Goal: Task Accomplishment & Management: Complete application form

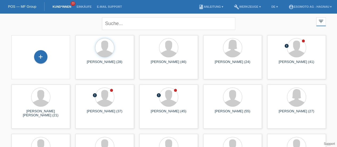
click at [43, 58] on div "+" at bounding box center [40, 56] width 13 height 9
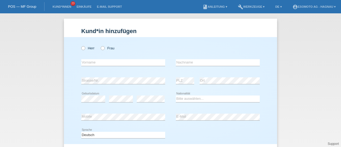
click at [80, 45] on icon at bounding box center [80, 45] width 0 height 0
click at [83, 49] on input "Herr" at bounding box center [82, 47] width 3 height 3
radio input "true"
click at [87, 62] on input "text" at bounding box center [123, 62] width 84 height 7
type input "Samiel"
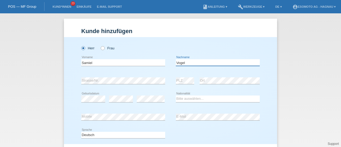
type input "Vogel"
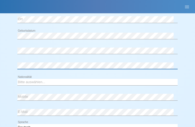
scroll to position [109, 0]
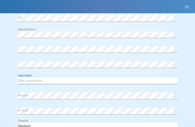
click at [28, 80] on select "Bitte auswählen... Schweiz Deutschland Liechtenstein Österreich ------------ Af…" at bounding box center [97, 81] width 160 height 6
select select "CH"
click at [17, 78] on select "Bitte auswählen... Schweiz Deutschland Liechtenstein Österreich ------------ Af…" at bounding box center [97, 81] width 160 height 6
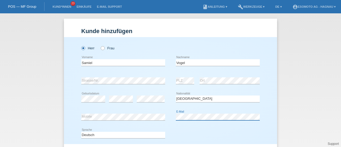
scroll to position [58, 0]
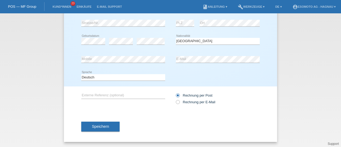
click at [100, 123] on button "Speichern" at bounding box center [100, 127] width 38 height 10
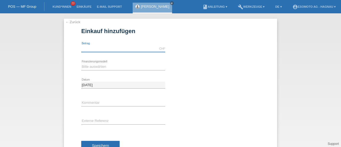
click at [99, 50] on input "text" at bounding box center [123, 48] width 84 height 7
type input "7600.00"
click at [98, 66] on select "Bitte auswählen Fixe Raten Kauf auf Rechnung mit Teilzahlungsoption" at bounding box center [123, 66] width 84 height 6
select select "69"
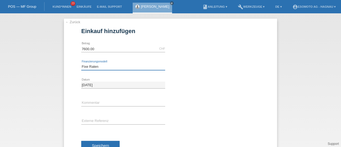
click at [81, 63] on select "Bitte auswählen Fixe Raten Kauf auf Rechnung mit Teilzahlungsoption" at bounding box center [123, 66] width 84 height 6
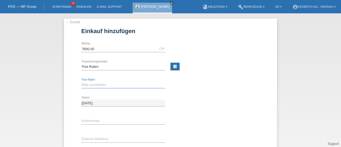
click at [90, 84] on select "Bitte auswählen 12 Raten 24 Raten 36 Raten 48 Raten" at bounding box center [123, 85] width 84 height 6
select select "140"
click at [81, 82] on select "Bitte auswählen 12 Raten 24 Raten 36 Raten 48 Raten" at bounding box center [123, 85] width 84 height 6
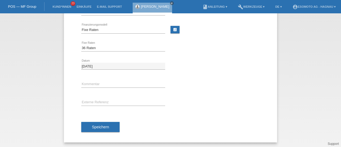
click at [90, 128] on button "Speichern" at bounding box center [100, 127] width 38 height 10
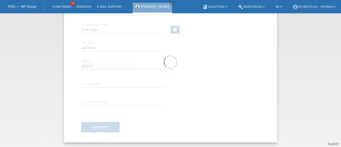
scroll to position [0, 0]
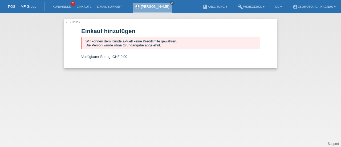
click at [71, 21] on link "← Zurück" at bounding box center [72, 22] width 15 height 4
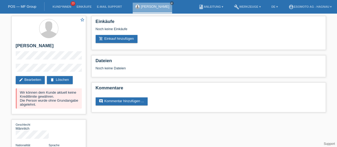
click at [26, 45] on h2 "[PERSON_NAME]" at bounding box center [49, 47] width 66 height 8
click at [26, 45] on h2 "Samiel Vogel" at bounding box center [49, 47] width 66 height 8
copy h2 "Samiel"
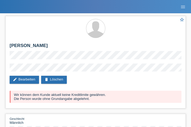
click at [101, 49] on h2 "Samiel Vogel" at bounding box center [95, 47] width 171 height 8
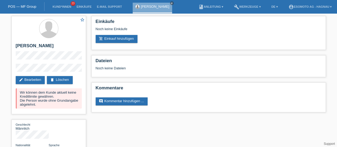
click at [55, 81] on link "delete Löschen" at bounding box center [60, 80] width 26 height 8
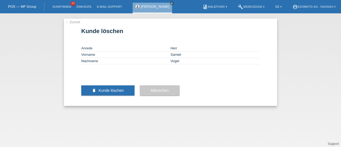
click at [108, 92] on span "Kunde löschen" at bounding box center [111, 90] width 25 height 4
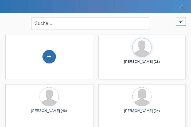
click at [51, 57] on div "+" at bounding box center [48, 56] width 13 height 13
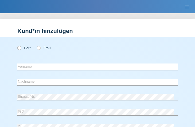
click at [17, 45] on icon at bounding box center [17, 45] width 0 height 0
click at [19, 50] on input "Herr" at bounding box center [18, 47] width 3 height 3
radio input "true"
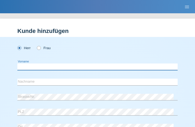
click at [27, 66] on input "text" at bounding box center [97, 67] width 160 height 7
type input "[PERSON_NAME]"
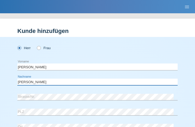
type input "[PERSON_NAME]"
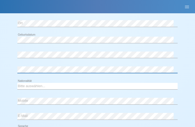
scroll to position [104, 0]
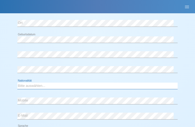
click at [32, 85] on select "Bitte auswählen... Schweiz Deutschland Liechtenstein Österreich ------------ Af…" at bounding box center [97, 86] width 160 height 6
select select "CH"
click at [17, 83] on select "Bitte auswählen... Schweiz Deutschland Liechtenstein Österreich ------------ Af…" at bounding box center [97, 86] width 160 height 6
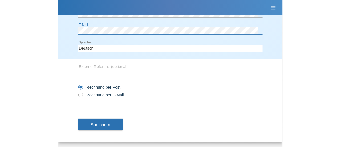
scroll to position [194, 0]
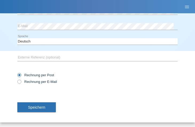
click at [38, 108] on span "Speichern" at bounding box center [36, 108] width 17 height 4
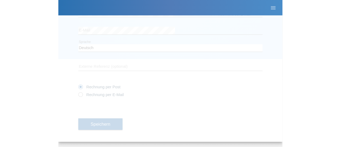
scroll to position [58, 0]
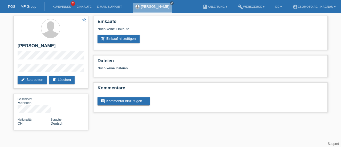
click at [115, 40] on link "add_shopping_cart Einkauf hinzufügen" at bounding box center [119, 39] width 42 height 8
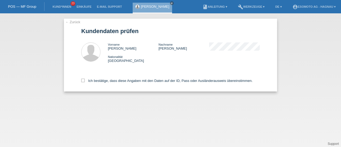
click at [83, 81] on icon at bounding box center [82, 80] width 3 height 3
click at [83, 81] on input "Ich bestätige, dass diese Angaben mit den Daten auf der ID, Pass oder Ausländer…" at bounding box center [82, 80] width 3 height 3
checkbox input "true"
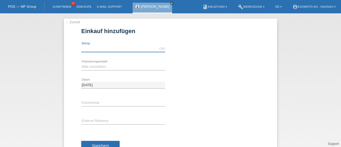
click at [95, 48] on input "text" at bounding box center [123, 48] width 84 height 7
type input "7600.00"
click at [95, 64] on select "Bitte auswählen Fixe Raten Kauf auf Rechnung mit Teilzahlungsoption" at bounding box center [123, 66] width 84 height 6
select select "69"
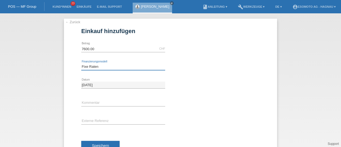
click at [81, 63] on select "Bitte auswählen Fixe Raten Kauf auf Rechnung mit Teilzahlungsoption" at bounding box center [123, 66] width 84 height 6
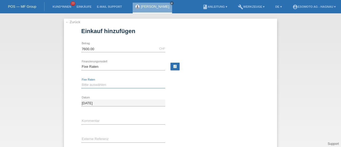
click at [92, 86] on select "Bitte auswählen 12 Raten 24 Raten 36 Raten 48 Raten" at bounding box center [123, 85] width 84 height 6
select select "140"
click at [81, 82] on select "Bitte auswählen 12 Raten 24 Raten 36 Raten 48 Raten" at bounding box center [123, 85] width 84 height 6
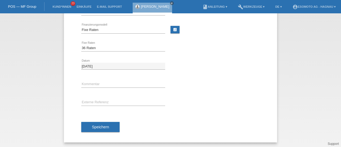
click at [96, 126] on span "Speichern" at bounding box center [100, 127] width 17 height 4
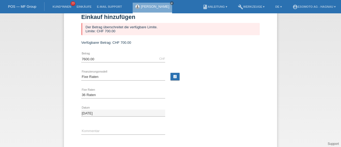
scroll to position [0, 0]
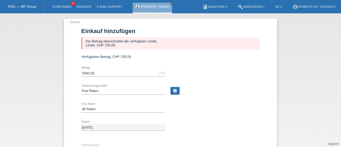
click at [73, 21] on link "← Zurück" at bounding box center [72, 22] width 15 height 4
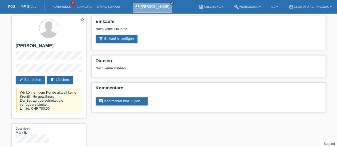
click at [173, 3] on icon "close" at bounding box center [172, 3] width 3 height 3
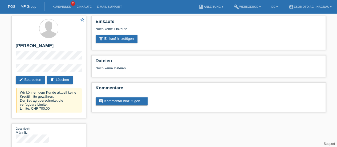
click at [62, 80] on link "delete Löschen" at bounding box center [60, 80] width 26 height 8
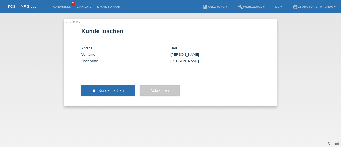
click at [110, 92] on span "Kunde löschen" at bounding box center [111, 90] width 25 height 4
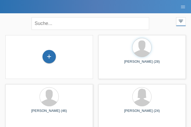
click at [50, 57] on div "+" at bounding box center [48, 56] width 13 height 13
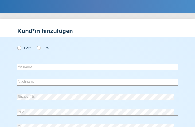
click at [21, 49] on label "Herr" at bounding box center [23, 48] width 13 height 4
click at [21, 49] on input "Herr" at bounding box center [18, 47] width 3 height 3
radio input "true"
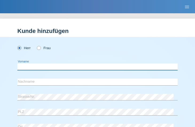
click at [26, 68] on input "text" at bounding box center [97, 67] width 160 height 7
type input "Ahmed"
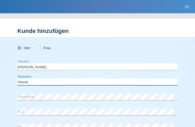
type input "Hamdi"
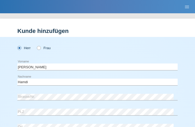
click at [99, 3] on nav "POS — MF Group Kund*innen 23 Einkäufe E-Mail Support menu account_circle Esomot…" at bounding box center [97, 6] width 195 height 13
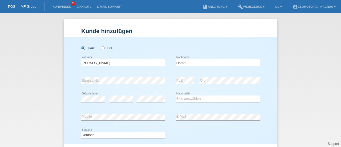
click at [39, 61] on div "Kund*in hinzufügen Kunde hinzufügen Kundin hinzufügen Herr Frau Ahmed error Vor…" at bounding box center [170, 80] width 341 height 134
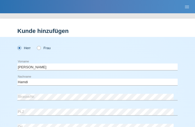
click at [104, 48] on div "Herr Frau" at bounding box center [97, 48] width 160 height 11
click at [100, 54] on div "Herr Frau" at bounding box center [97, 48] width 160 height 23
click at [130, 14] on div "Kund*in hinzufügen Kunde hinzufügen Kundin hinzufügen Herr Frau Ahmed error Vor…" at bounding box center [97, 70] width 195 height 114
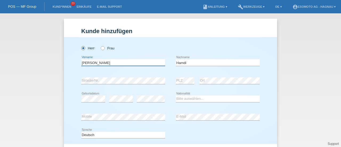
click at [85, 62] on input "Ahmed" at bounding box center [123, 62] width 84 height 7
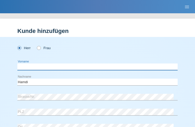
click at [28, 69] on input "text" at bounding box center [97, 67] width 160 height 7
type input "Nagan"
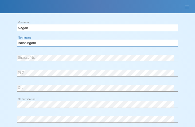
scroll to position [40, 0]
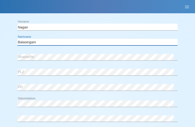
type input "Balasingam"
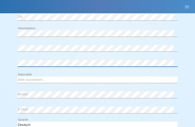
scroll to position [111, 0]
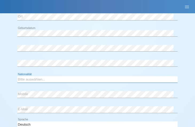
click at [28, 79] on select "Bitte auswählen... Schweiz Deutschland Liechtenstein Österreich ------------ Af…" at bounding box center [97, 80] width 160 height 6
select select "LK"
click at [17, 77] on select "Bitte auswählen... Schweiz Deutschland Liechtenstein Österreich ------------ Af…" at bounding box center [97, 80] width 160 height 6
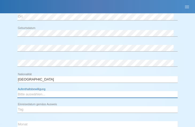
click at [30, 94] on select "Bitte auswählen... C B B - Flüchtlingsstatus Andere" at bounding box center [97, 94] width 160 height 6
select select "B"
click at [17, 91] on select "Bitte auswählen... C B B - Flüchtlingsstatus Andere" at bounding box center [97, 94] width 160 height 6
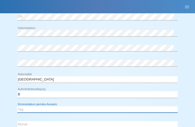
click at [24, 107] on select "Tag 01 02 03 04 05 06 07 08 09 10 11" at bounding box center [97, 110] width 160 height 6
select select "02"
click at [17, 107] on select "Tag 01 02 03 04 05 06 07 08 09 10 11" at bounding box center [97, 110] width 160 height 6
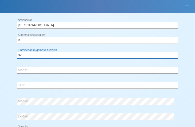
scroll to position [170, 0]
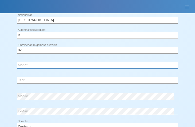
click at [27, 64] on select "Monat 01 02 03 04 05 06 07 08 09 10 11" at bounding box center [97, 65] width 160 height 6
select select "06"
click at [17, 62] on select "Monat 01 02 03 04 05 06 07 08 09 10 11" at bounding box center [97, 65] width 160 height 6
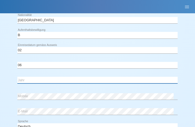
click at [33, 80] on select "Jahr 2025 2024 2023 2022 2021 2020 2019 2018 2017 2016 2015 2014 2013 2012 2011…" at bounding box center [97, 80] width 160 height 6
select select "1989"
click at [17, 77] on select "Jahr 2025 2024 2023 2022 2021 2020 2019 2018 2017 2016 2015 2014 2013 2012 2011…" at bounding box center [97, 80] width 160 height 6
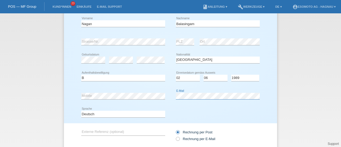
scroll to position [75, 0]
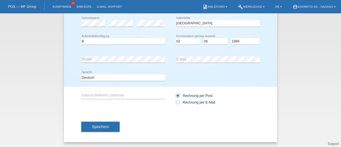
click at [89, 124] on button "Speichern" at bounding box center [100, 127] width 38 height 10
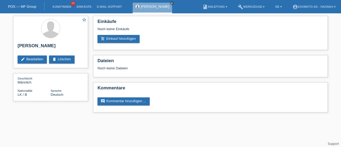
click at [119, 42] on link "add_shopping_cart Einkauf hinzufügen" at bounding box center [119, 39] width 42 height 8
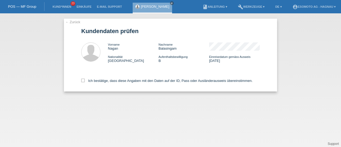
click at [83, 81] on icon at bounding box center [82, 80] width 3 height 3
click at [83, 81] on input "Ich bestätige, dass diese Angaben mit den Daten auf der ID, Pass oder Ausländer…" at bounding box center [82, 80] width 3 height 3
checkbox input "true"
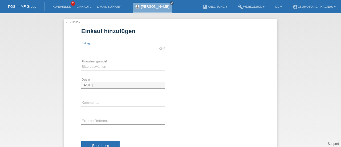
click at [95, 49] on input "text" at bounding box center [123, 48] width 84 height 7
type input "7600.00"
click at [89, 67] on select "Bitte auswählen Fixe Raten Kauf auf Rechnung mit Teilzahlungsoption" at bounding box center [123, 66] width 84 height 6
select select "69"
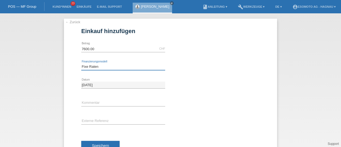
click at [81, 63] on select "Bitte auswählen Fixe Raten Kauf auf Rechnung mit Teilzahlungsoption" at bounding box center [123, 66] width 84 height 6
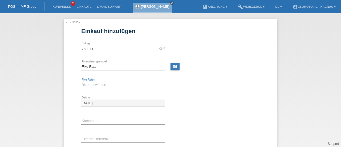
click at [87, 87] on select "Bitte auswählen 12 Raten 24 Raten 36 Raten 48 Raten" at bounding box center [123, 85] width 84 height 6
select select "140"
click at [81, 82] on select "Bitte auswählen 12 Raten 24 Raten 36 Raten 48 Raten" at bounding box center [123, 85] width 84 height 6
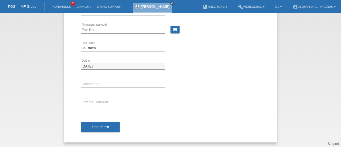
click at [94, 127] on span "Speichern" at bounding box center [100, 127] width 17 height 4
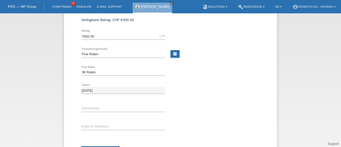
scroll to position [0, 0]
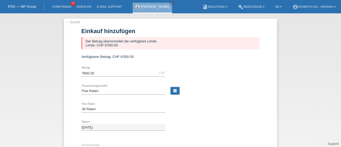
click at [73, 22] on link "← Zurück" at bounding box center [72, 22] width 15 height 4
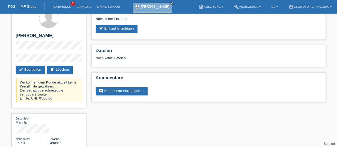
scroll to position [10, 0]
click at [61, 70] on link "delete Löschen" at bounding box center [60, 70] width 26 height 8
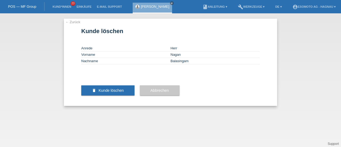
click at [118, 92] on span "Kunde löschen" at bounding box center [111, 90] width 25 height 4
